Goal: Entertainment & Leisure: Consume media (video, audio)

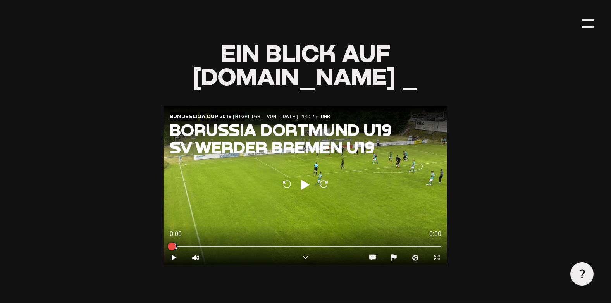
scroll to position [774, 0]
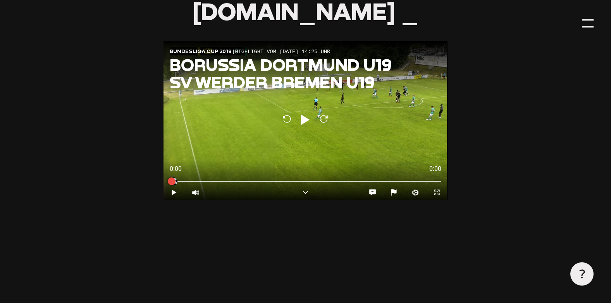
type input "0.8"
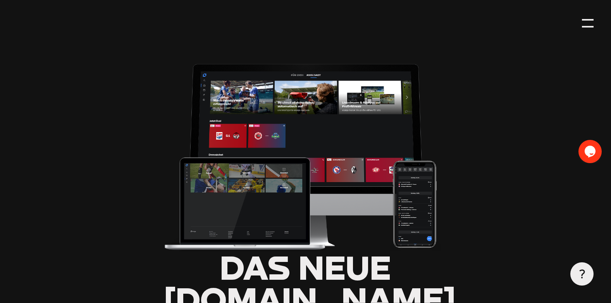
scroll to position [0, 0]
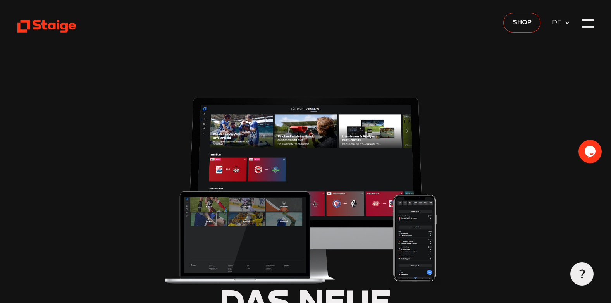
click at [587, 26] on div at bounding box center [588, 23] width 12 height 12
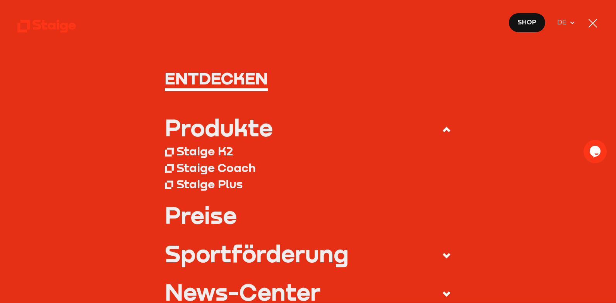
click at [588, 25] on div at bounding box center [593, 23] width 12 height 12
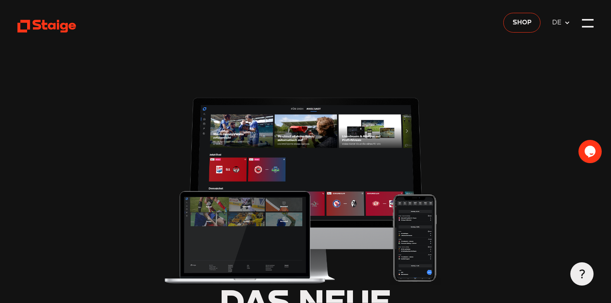
click at [589, 25] on div at bounding box center [588, 23] width 12 height 12
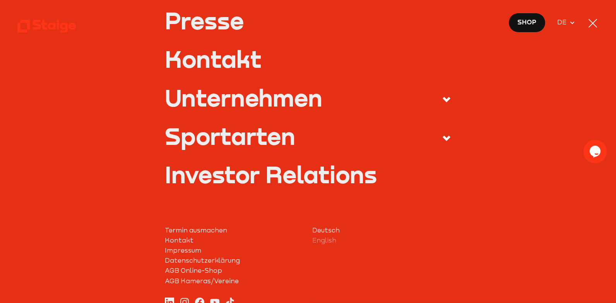
click at [307, 137] on label "Sportarten" at bounding box center [308, 138] width 287 height 27
click at [0, 0] on input "Sportarten" at bounding box center [0, 0] width 0 height 0
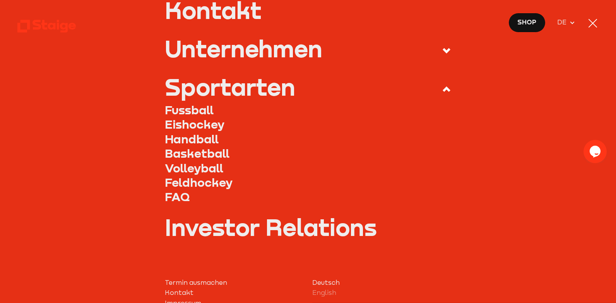
scroll to position [261, 0]
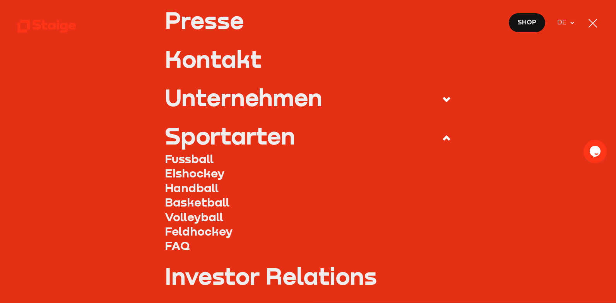
click at [186, 161] on link "Fussball" at bounding box center [308, 158] width 287 height 14
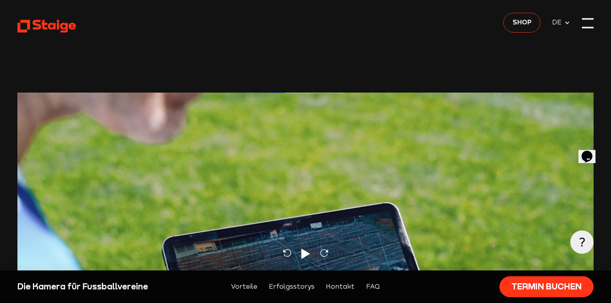
click at [583, 27] on div at bounding box center [588, 28] width 12 height 2
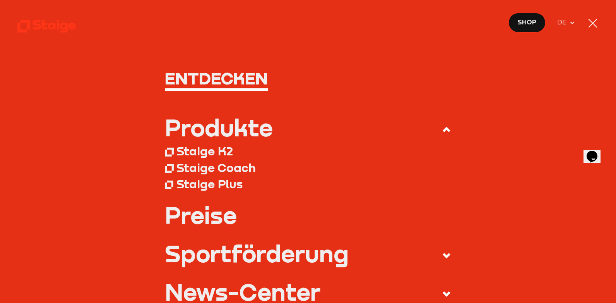
click at [590, 22] on div at bounding box center [593, 23] width 12 height 12
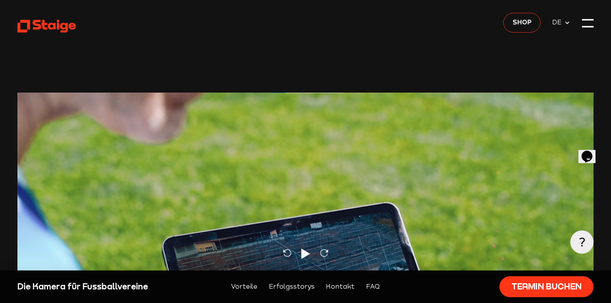
click at [558, 23] on span "DE" at bounding box center [558, 22] width 12 height 10
click at [568, 24] on icon at bounding box center [567, 23] width 6 height 6
